Goal: Navigation & Orientation: Find specific page/section

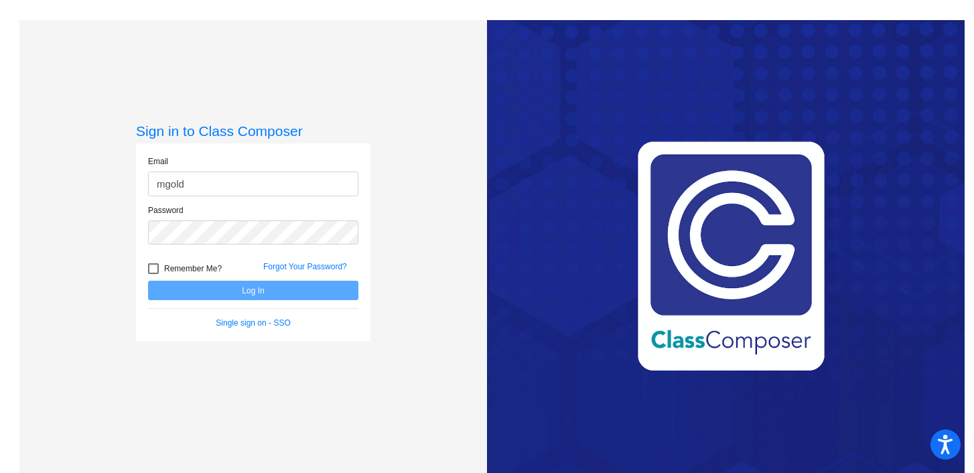
type input "[EMAIL_ADDRESS][DOMAIN_NAME]"
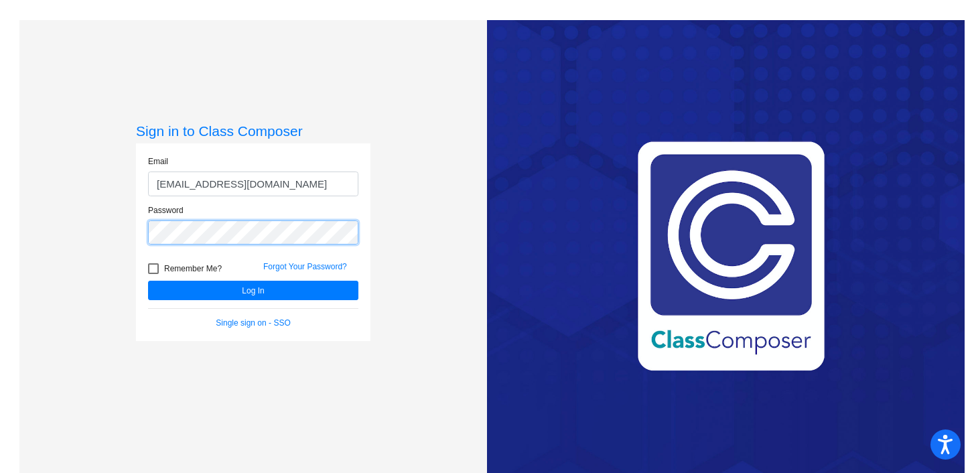
click at [148, 281] on button "Log In" at bounding box center [253, 290] width 210 height 19
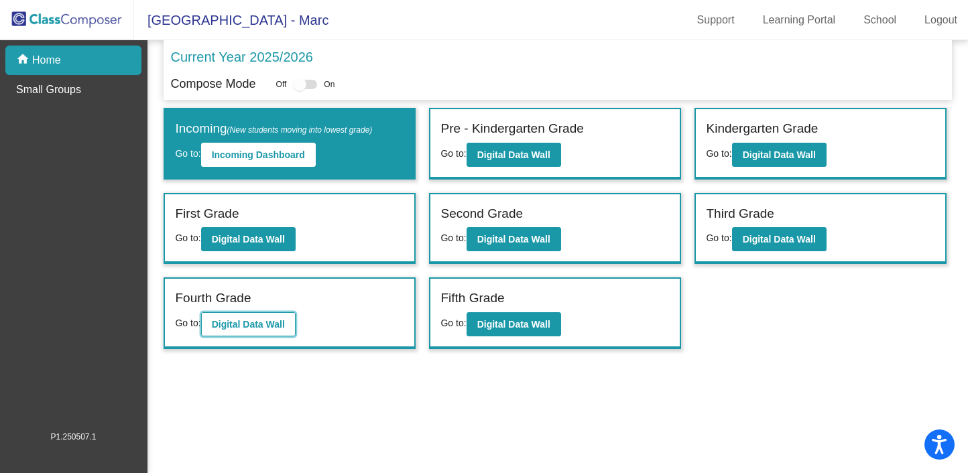
click at [267, 324] on b "Digital Data Wall" at bounding box center [248, 324] width 73 height 11
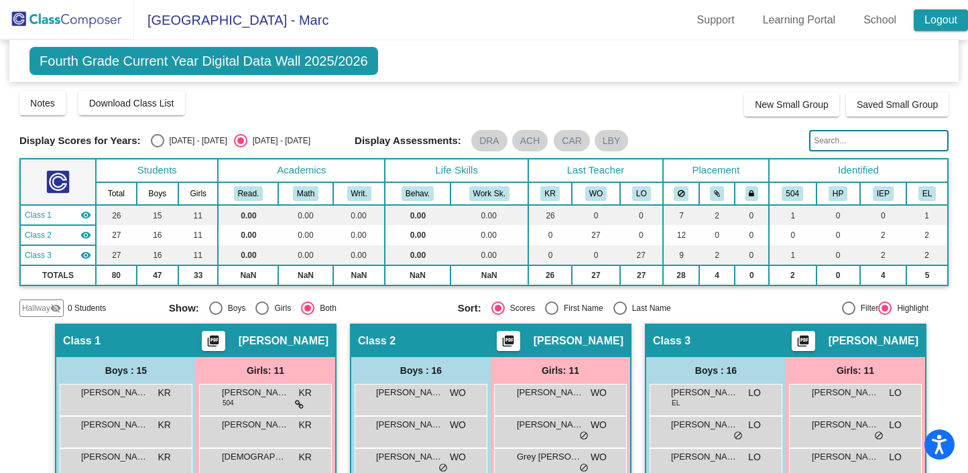
click at [942, 23] on link "Logout" at bounding box center [940, 19] width 54 height 21
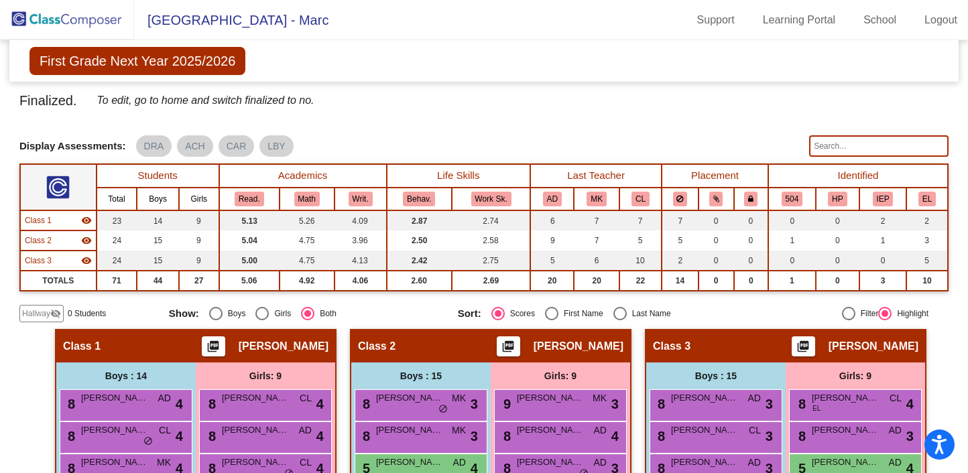
scroll to position [395, 0]
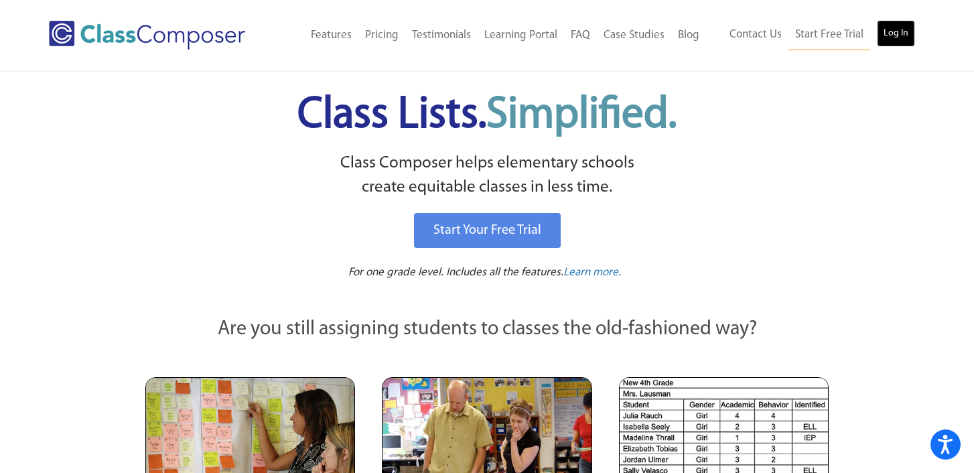
click at [890, 34] on link "Log In" at bounding box center [896, 33] width 38 height 27
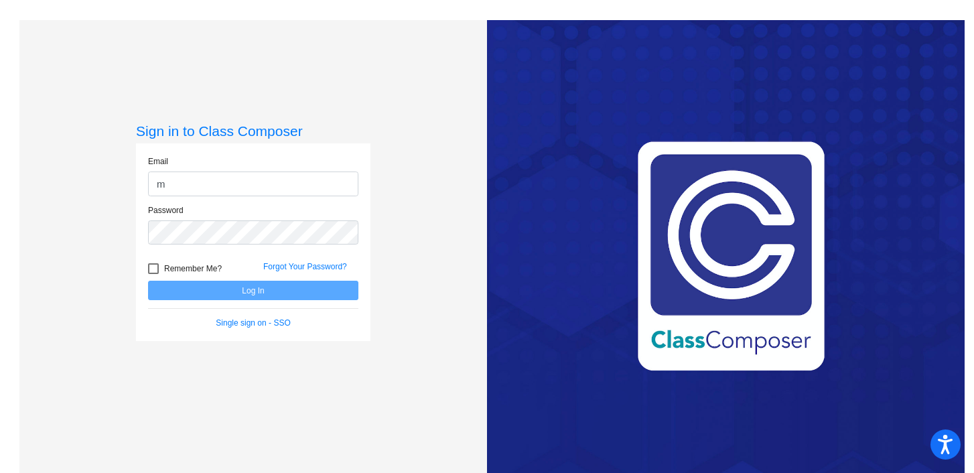
type input "[EMAIL_ADDRESS][DOMAIN_NAME]"
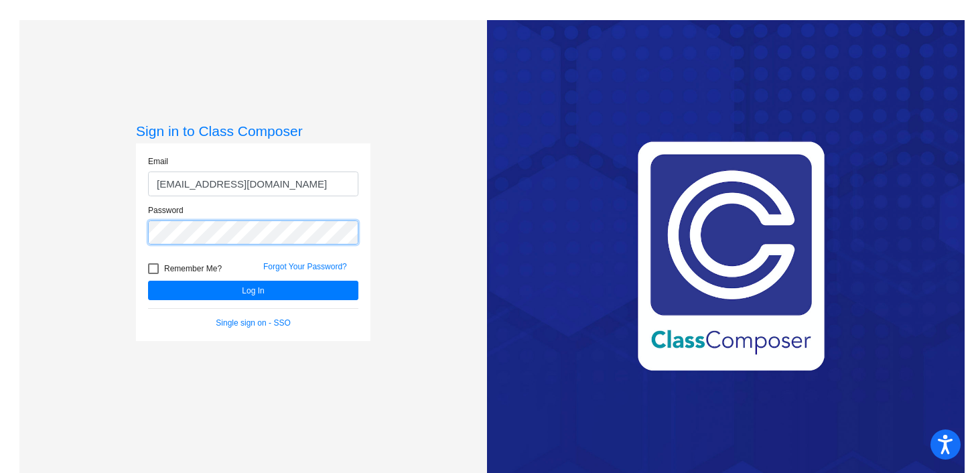
click at [148, 281] on button "Log In" at bounding box center [253, 290] width 210 height 19
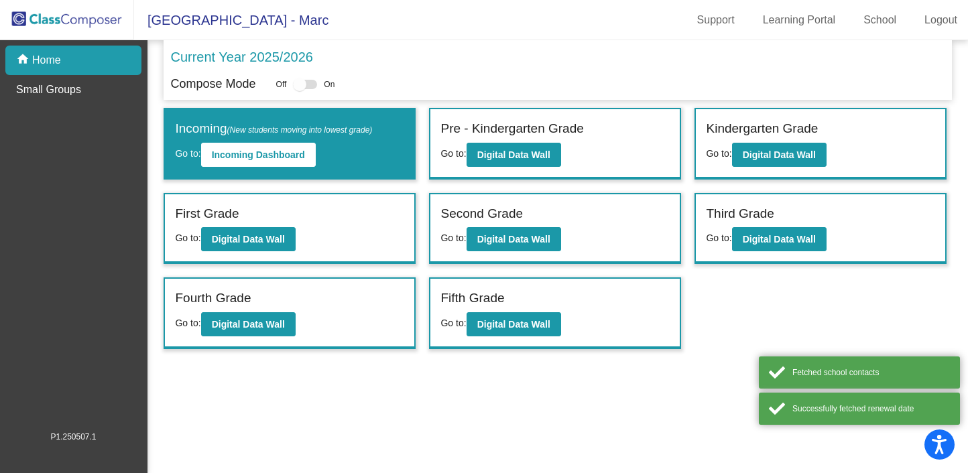
click at [328, 20] on span "[GEOGRAPHIC_DATA] - Marc" at bounding box center [231, 19] width 194 height 21
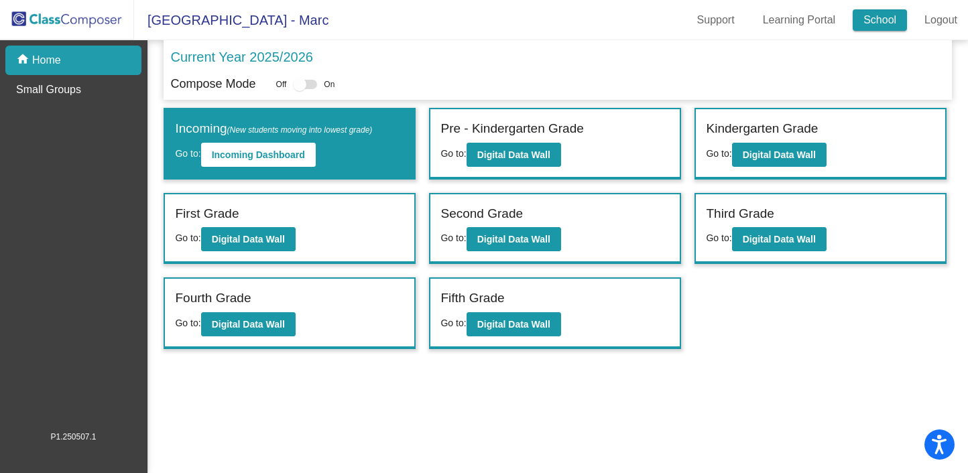
click at [886, 25] on link "School" at bounding box center [879, 19] width 54 height 21
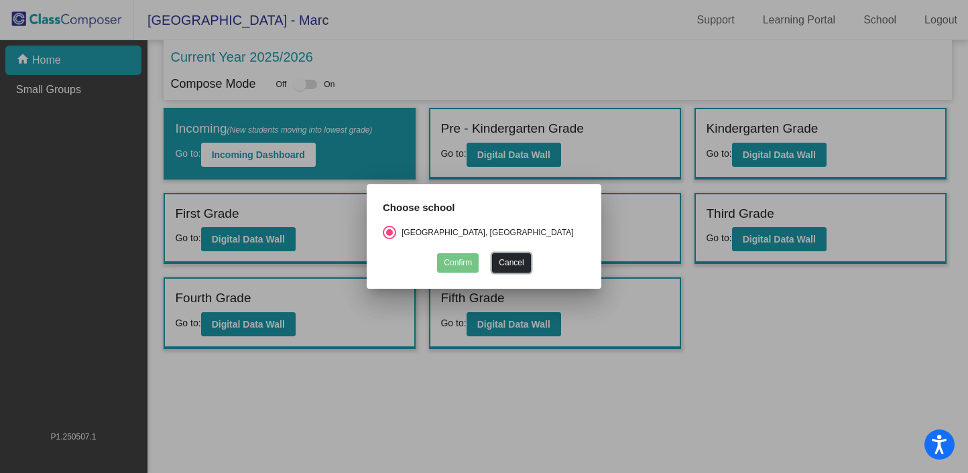
click at [507, 260] on button "Cancel" at bounding box center [511, 262] width 38 height 19
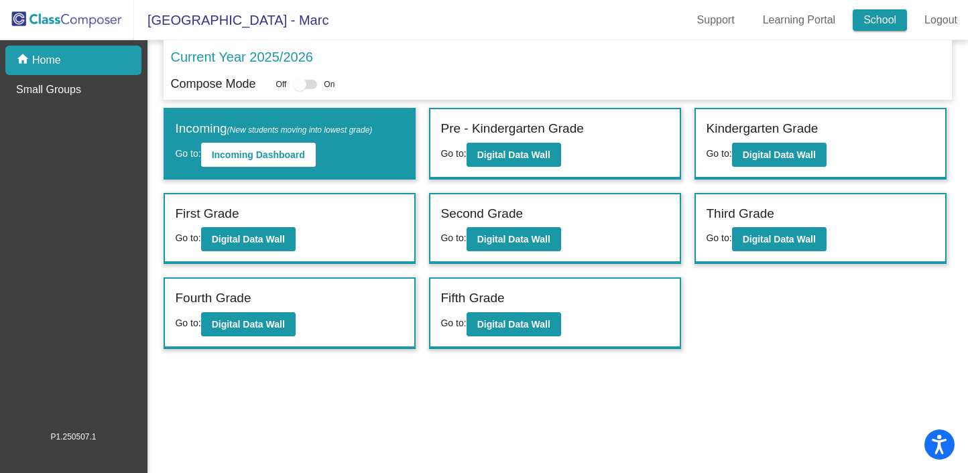
click at [877, 23] on link "School" at bounding box center [879, 19] width 54 height 21
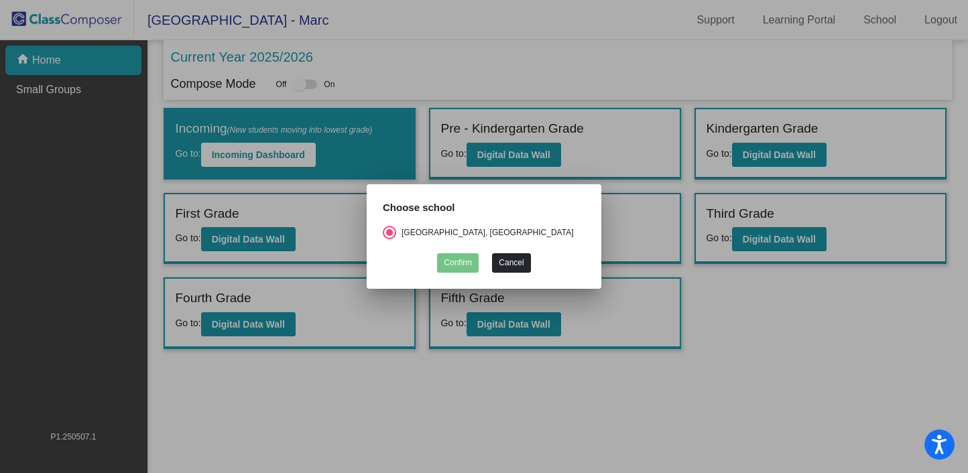
click at [518, 259] on button "Cancel" at bounding box center [511, 262] width 38 height 19
